Goal: Task Accomplishment & Management: Use online tool/utility

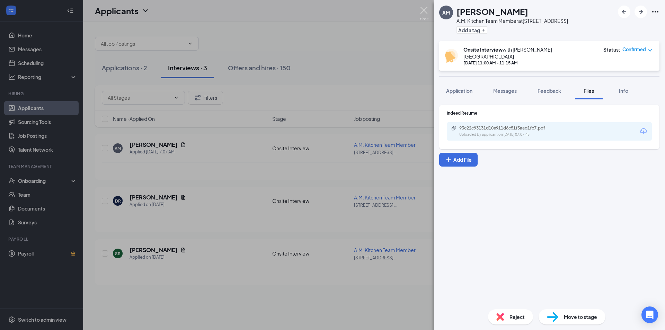
click at [427, 12] on img at bounding box center [424, 14] width 9 height 14
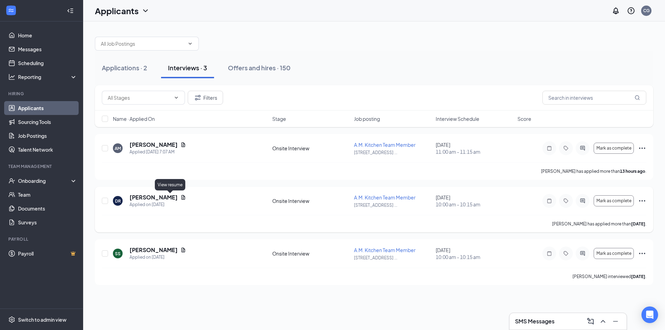
click at [180, 199] on icon "Document" at bounding box center [183, 198] width 6 height 6
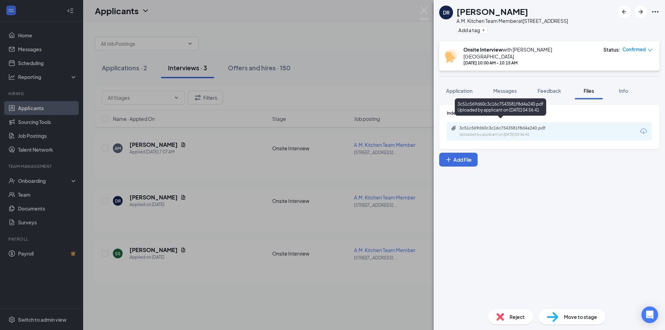
click at [506, 132] on div "Uploaded by applicant on [DATE] 04:56:41" at bounding box center [511, 135] width 104 height 6
click at [423, 8] on img at bounding box center [424, 14] width 9 height 14
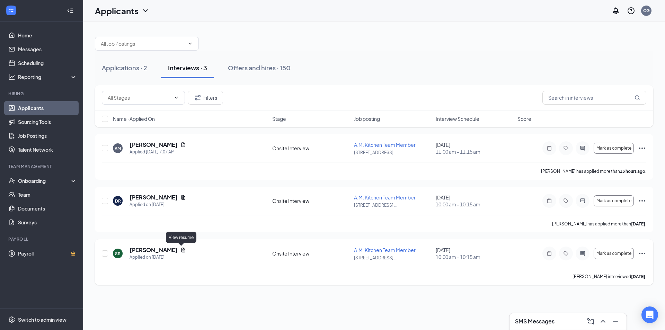
click at [183, 250] on icon "Document" at bounding box center [184, 250] width 4 height 5
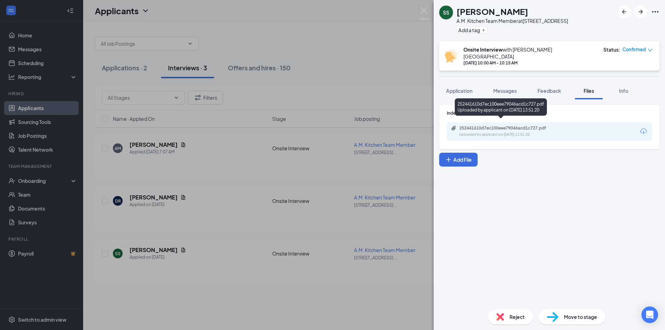
click at [489, 126] on div "252441610d7ec100eee79046acd1c727.pdf Uploaded by applicant on [DATE] 13:51:20" at bounding box center [507, 131] width 112 height 12
